Goal: Browse casually

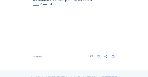
scroll to position [319, 0]
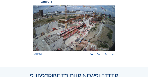
click at [59, 31] on img at bounding box center [74, 28] width 82 height 46
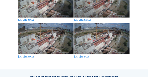
scroll to position [304, 0]
click at [104, 40] on img at bounding box center [102, 38] width 55 height 31
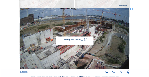
scroll to position [276, 0]
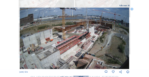
click at [126, 37] on icon at bounding box center [126, 37] width 4 height 4
click at [23, 38] on icon at bounding box center [23, 37] width 4 height 4
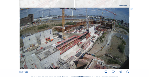
click at [23, 38] on icon at bounding box center [23, 37] width 4 height 4
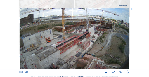
click at [23, 38] on icon at bounding box center [23, 37] width 4 height 4
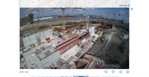
click at [126, 37] on icon at bounding box center [126, 37] width 4 height 4
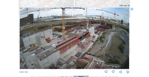
click at [126, 37] on icon at bounding box center [126, 37] width 4 height 4
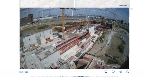
click at [126, 37] on icon at bounding box center [126, 37] width 4 height 4
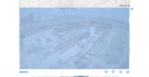
click at [126, 37] on icon at bounding box center [126, 37] width 4 height 4
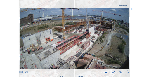
click at [126, 37] on icon at bounding box center [126, 37] width 4 height 4
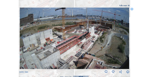
click at [126, 37] on icon at bounding box center [126, 37] width 4 height 4
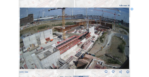
click at [126, 37] on icon at bounding box center [126, 37] width 4 height 4
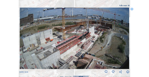
click at [126, 37] on icon at bounding box center [126, 37] width 4 height 4
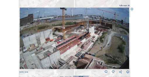
click at [126, 37] on icon at bounding box center [126, 37] width 4 height 4
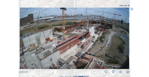
click at [126, 37] on icon at bounding box center [126, 37] width 4 height 4
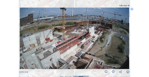
click at [126, 37] on icon at bounding box center [126, 37] width 4 height 4
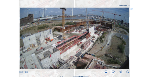
click at [126, 37] on icon at bounding box center [126, 37] width 4 height 4
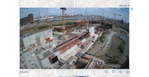
click at [126, 37] on icon at bounding box center [126, 37] width 4 height 4
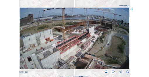
click at [126, 37] on icon at bounding box center [126, 37] width 4 height 4
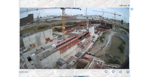
click at [126, 37] on icon at bounding box center [126, 37] width 4 height 4
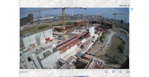
click at [126, 37] on icon at bounding box center [126, 37] width 4 height 4
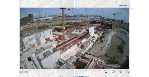
click at [126, 37] on icon at bounding box center [126, 37] width 4 height 4
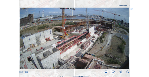
click at [126, 37] on icon at bounding box center [126, 37] width 4 height 4
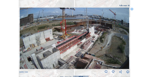
click at [126, 37] on icon at bounding box center [126, 37] width 4 height 4
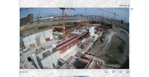
click at [126, 37] on icon at bounding box center [126, 37] width 4 height 4
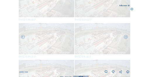
click at [126, 37] on icon at bounding box center [126, 37] width 4 height 4
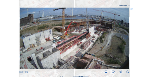
click at [126, 37] on icon at bounding box center [126, 37] width 4 height 4
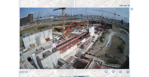
click at [126, 37] on icon at bounding box center [126, 37] width 4 height 4
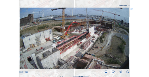
click at [126, 37] on icon at bounding box center [126, 37] width 4 height 4
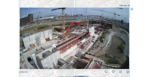
click at [126, 37] on icon at bounding box center [126, 37] width 4 height 4
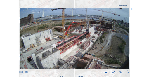
click at [23, 37] on icon at bounding box center [23, 37] width 4 height 4
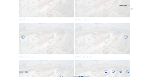
click at [23, 37] on icon at bounding box center [23, 37] width 4 height 4
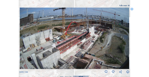
click at [23, 37] on icon at bounding box center [23, 37] width 4 height 4
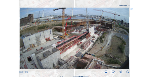
click at [23, 37] on icon at bounding box center [23, 37] width 4 height 4
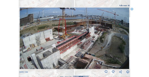
click at [23, 37] on icon at bounding box center [23, 37] width 4 height 4
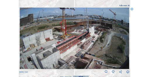
click at [23, 37] on icon at bounding box center [23, 37] width 4 height 4
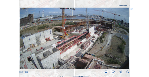
click at [23, 37] on icon at bounding box center [23, 37] width 4 height 4
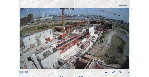
click at [23, 37] on icon at bounding box center [23, 37] width 4 height 4
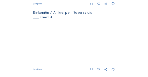
scroll to position [312, 0]
